Goal: Task Accomplishment & Management: Use online tool/utility

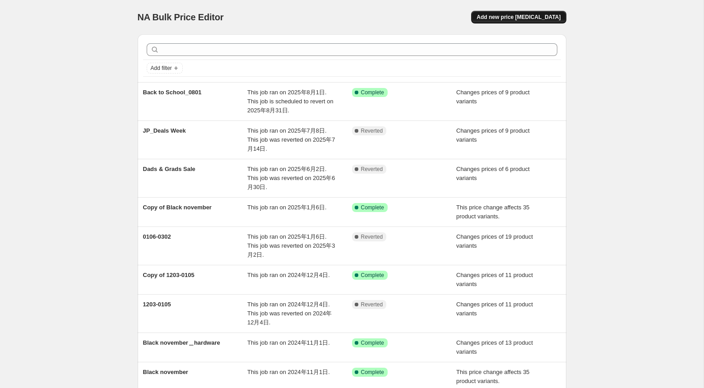
click at [546, 18] on span "Add new price [MEDICAL_DATA]" at bounding box center [519, 17] width 84 height 7
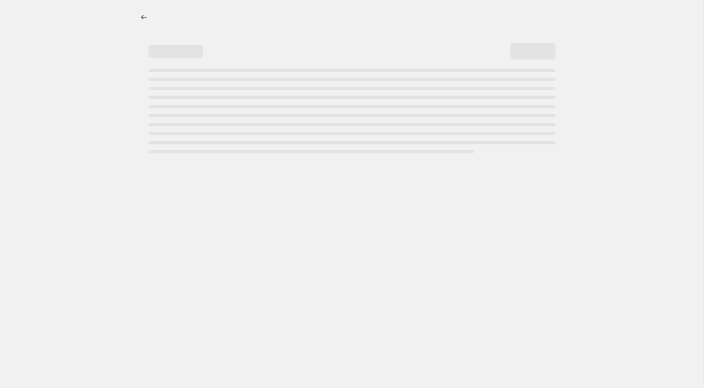
select select "percentage"
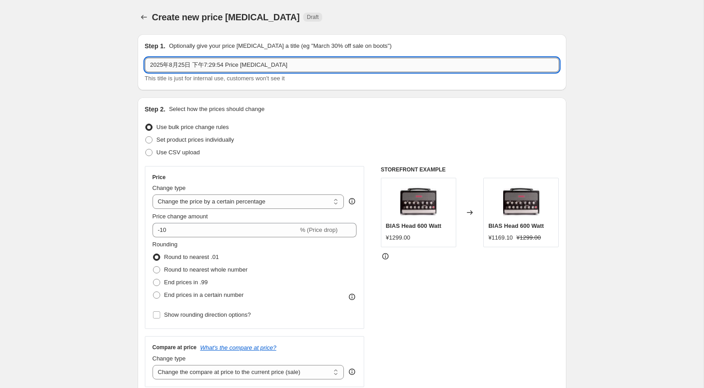
click at [223, 72] on input "2025年8月25日 下午7:29:54 Price change job" at bounding box center [352, 65] width 414 height 14
type input "9/1 price change"
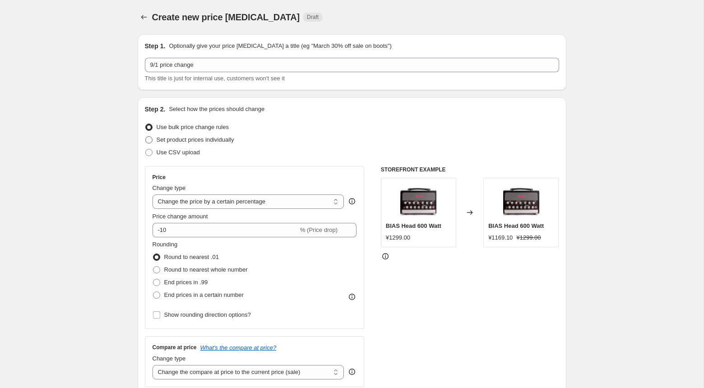
click at [176, 138] on span "Set product prices individually" at bounding box center [196, 139] width 78 height 7
click at [146, 137] on input "Set product prices individually" at bounding box center [145, 136] width 0 height 0
radio input "true"
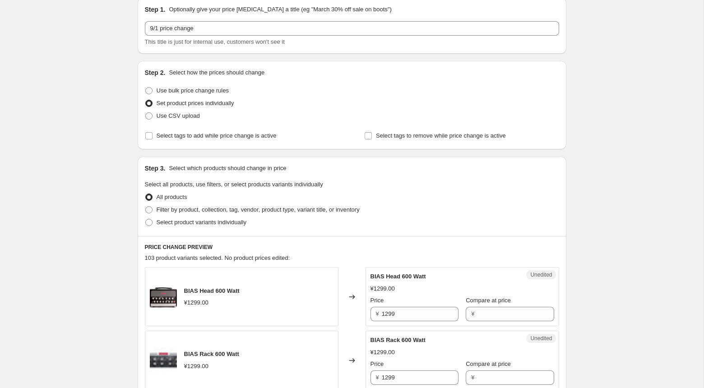
scroll to position [98, 0]
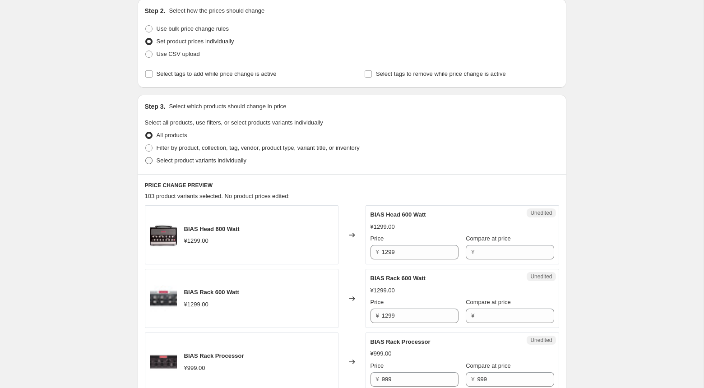
click at [183, 163] on span "Select product variants individually" at bounding box center [202, 160] width 90 height 7
click at [146, 158] on input "Select product variants individually" at bounding box center [145, 157] width 0 height 0
radio input "true"
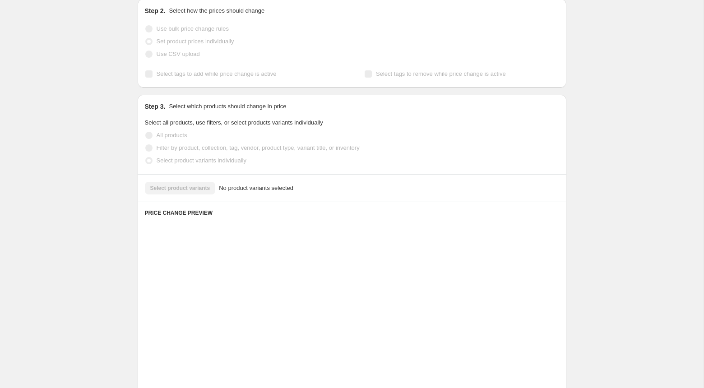
scroll to position [85, 0]
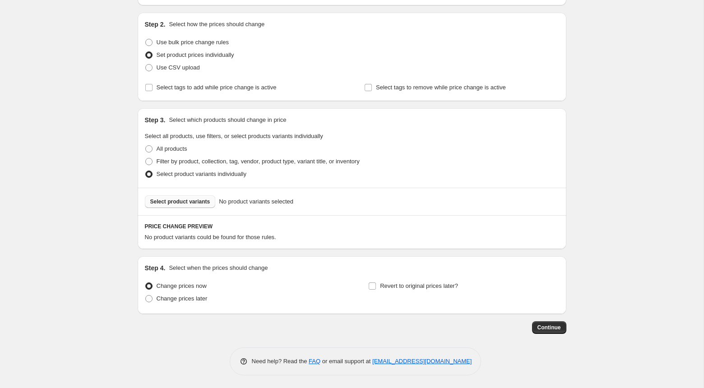
click at [187, 200] on span "Select product variants" at bounding box center [180, 201] width 60 height 7
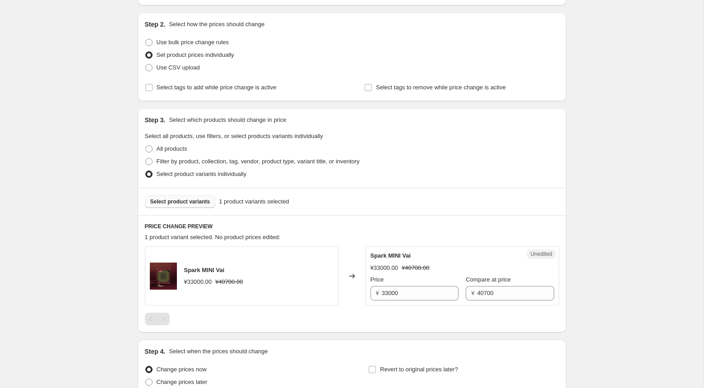
click at [183, 203] on span "Select product variants" at bounding box center [180, 201] width 60 height 7
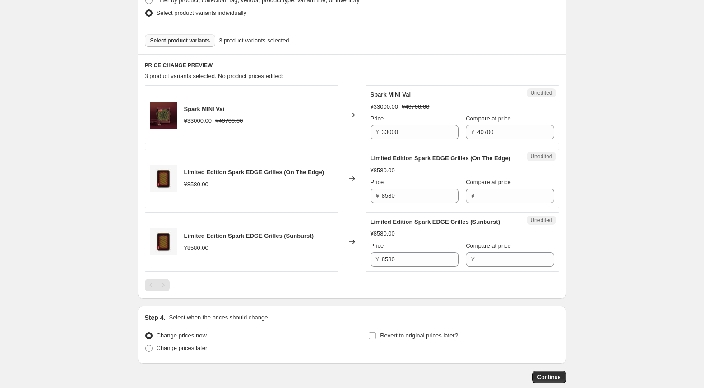
scroll to position [249, 0]
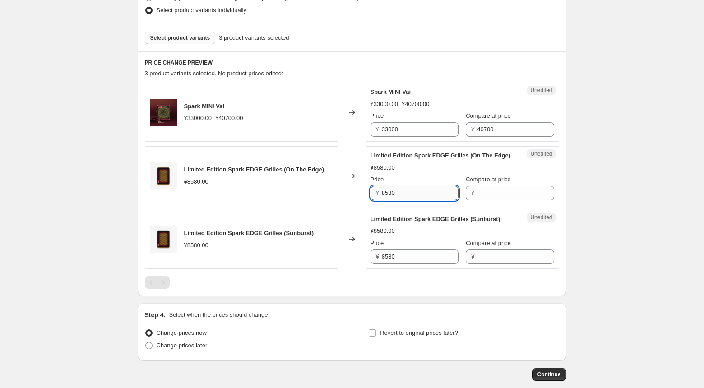
click at [416, 200] on input "8580" at bounding box center [420, 193] width 77 height 14
type input "6600"
click at [430, 169] on div "Limited Edition Spark EDGE Grilles (On The Edge) ¥8580.00 Price ¥ 6600 Compare …" at bounding box center [463, 175] width 184 height 49
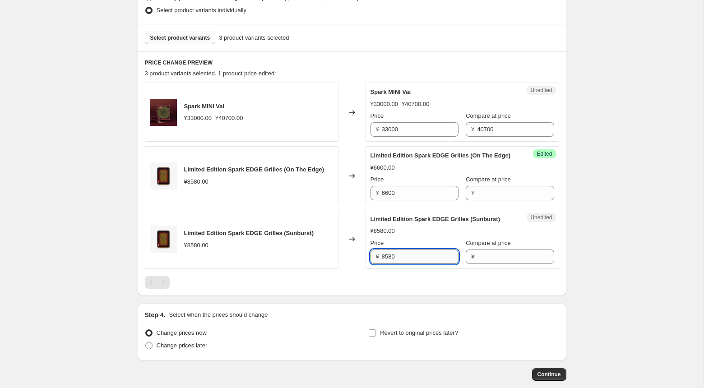
click at [413, 264] on input "8580" at bounding box center [420, 257] width 77 height 14
type input "6600"
click at [436, 236] on div "¥8580.00" at bounding box center [463, 231] width 184 height 9
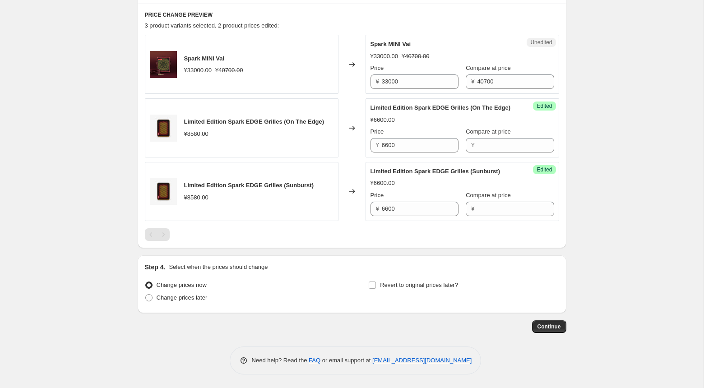
scroll to position [312, 0]
click at [171, 301] on span "Change prices later" at bounding box center [182, 297] width 51 height 7
click at [146, 295] on input "Change prices later" at bounding box center [145, 294] width 0 height 0
radio input "true"
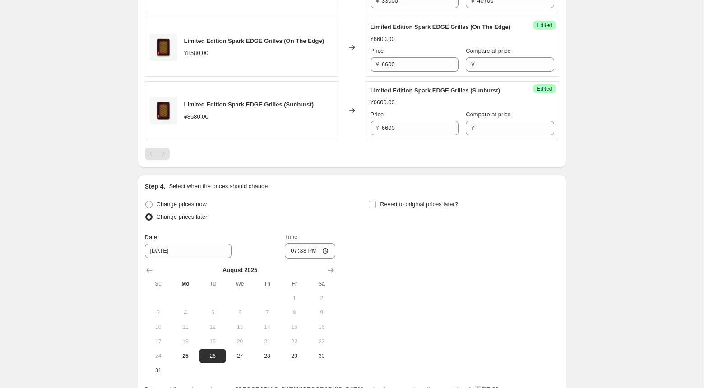
scroll to position [402, 0]
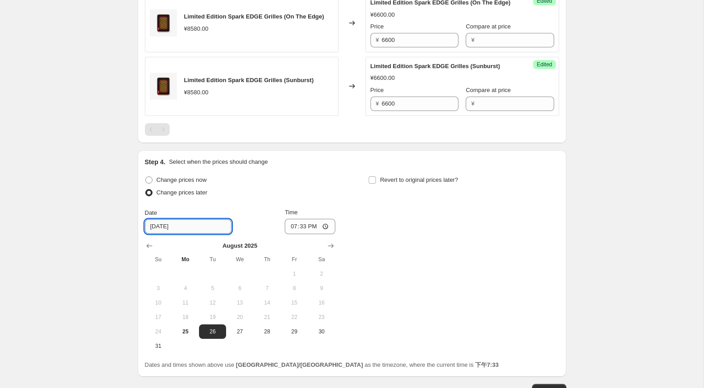
click at [150, 234] on input "8/26/2025" at bounding box center [188, 226] width 87 height 14
click at [158, 234] on input "9/26/2025" at bounding box center [188, 226] width 87 height 14
type input "9/1/2025"
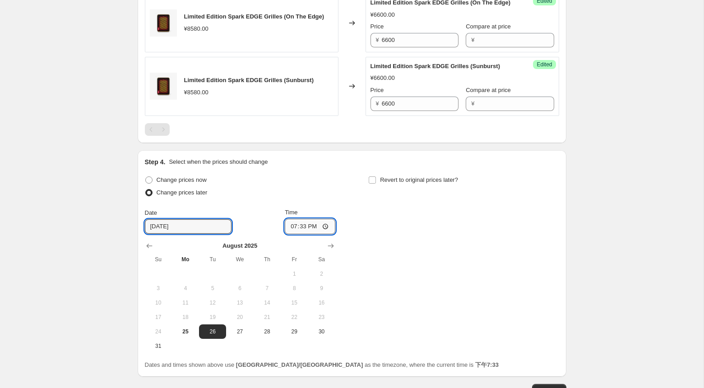
click at [303, 234] on input "19:33" at bounding box center [310, 226] width 51 height 15
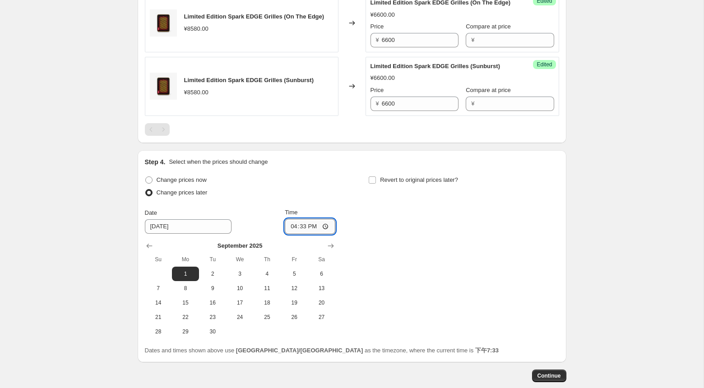
type input "16:00"
click at [371, 186] on label "Revert to original prices later?" at bounding box center [413, 180] width 90 height 13
click at [371, 184] on input "Revert to original prices later?" at bounding box center [372, 179] width 7 height 7
checkbox input "true"
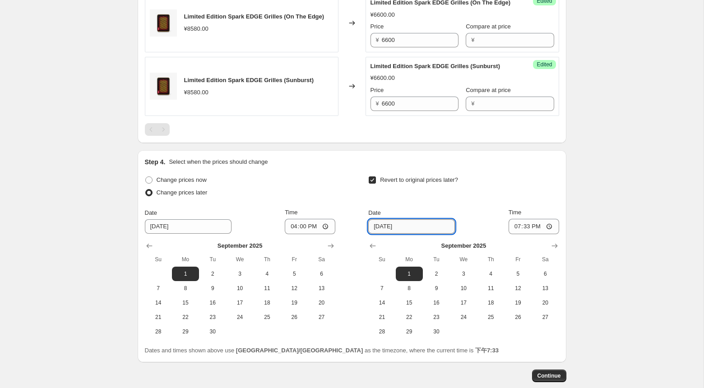
click at [380, 234] on input "9/1/2025" at bounding box center [411, 226] width 87 height 14
click at [437, 335] on span "30" at bounding box center [437, 331] width 20 height 7
type input "9/30/2025"
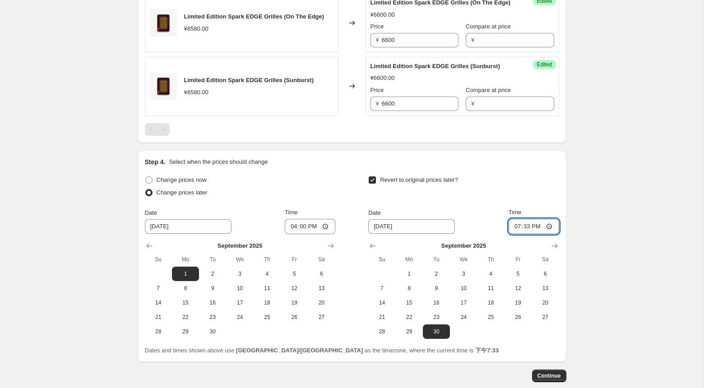
click at [527, 234] on input "19:33" at bounding box center [534, 226] width 51 height 15
type input "22:59"
click at [551, 217] on div "Time" at bounding box center [534, 212] width 51 height 9
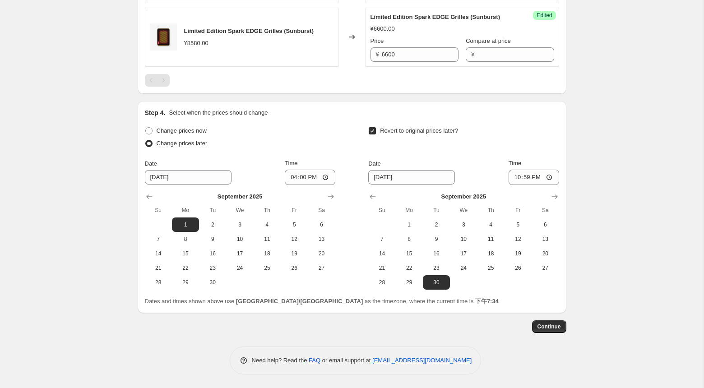
scroll to position [467, 0]
click at [548, 327] on span "Continue" at bounding box center [549, 326] width 23 height 7
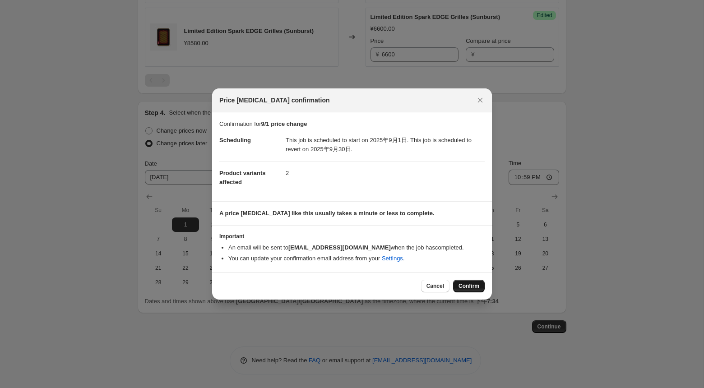
click at [474, 285] on span "Confirm" at bounding box center [469, 286] width 21 height 7
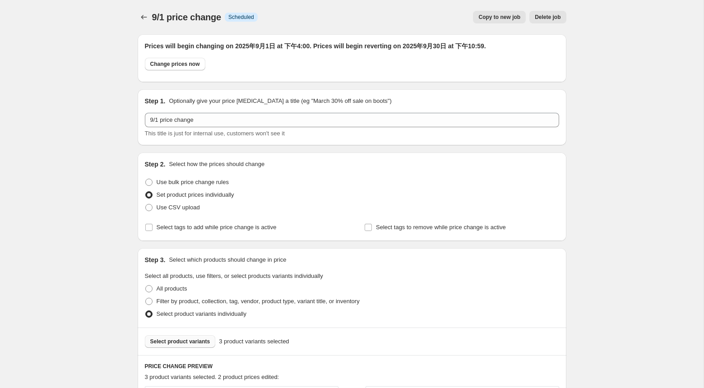
scroll to position [467, 0]
